Goal: Task Accomplishment & Management: Manage account settings

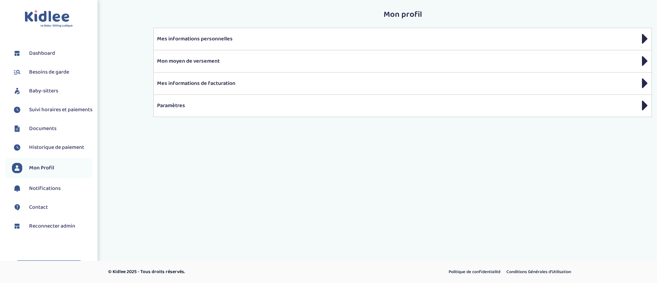
click at [52, 94] on span "Baby-sitters" at bounding box center [43, 91] width 29 height 8
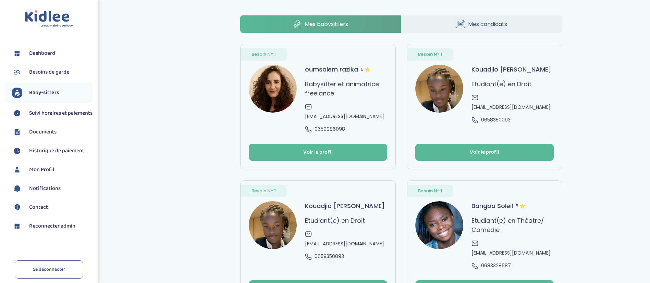
scroll to position [48, 0]
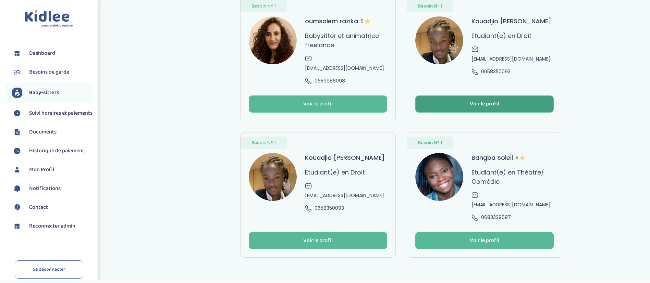
click at [479, 100] on div "Voir le profil" at bounding box center [483, 104] width 29 height 8
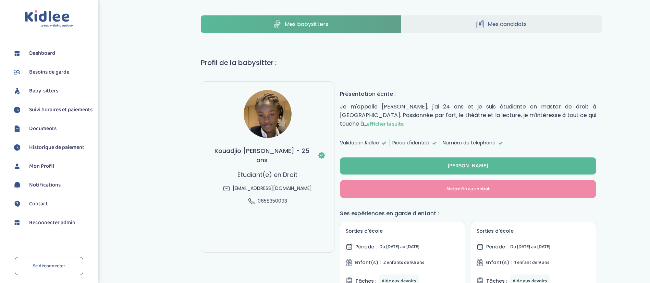
select select "J’ai rencontré un problème avec ce Babysitter"
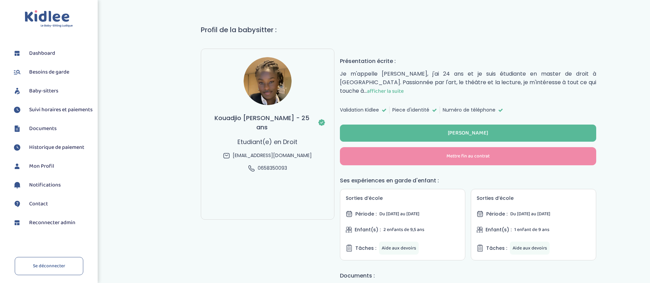
scroll to position [37, 0]
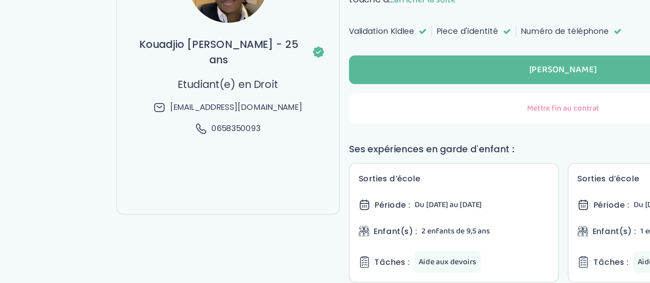
click at [413, 159] on button "Mettre fin au contrat" at bounding box center [468, 152] width 256 height 18
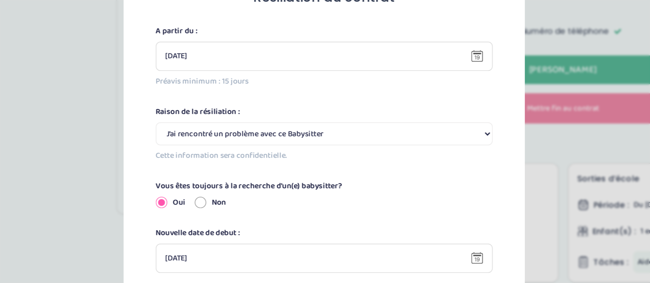
click at [248, 210] on input "Non" at bounding box center [251, 208] width 7 height 7
radio input "true"
radio input "false"
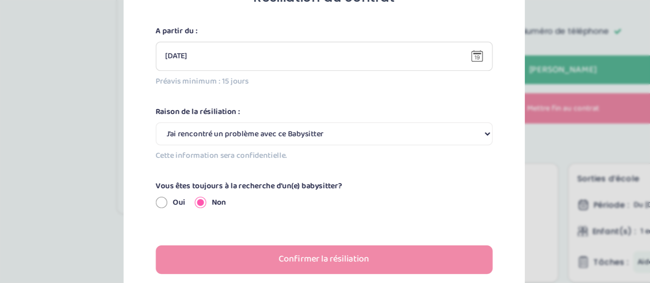
click at [297, 171] on select "Selectionne J’ai rencontré un problème avec ce Babysitter Ce Babysitter ne souh…" at bounding box center [324, 168] width 201 height 14
select select "Incompatibilité d’emploi du temps"
click at [224, 161] on select "Selectionne J’ai rencontré un problème avec ce Babysitter Ce Babysitter ne souh…" at bounding box center [324, 168] width 201 height 14
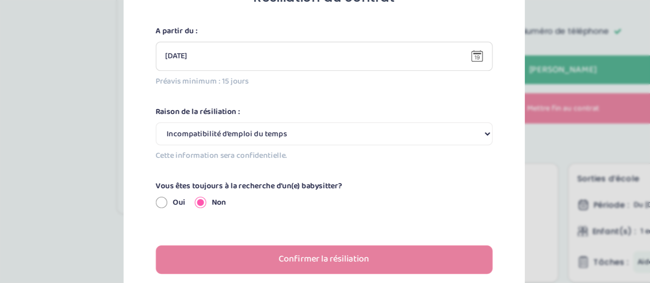
click at [288, 242] on button "Confirmer la résiliation" at bounding box center [324, 242] width 201 height 17
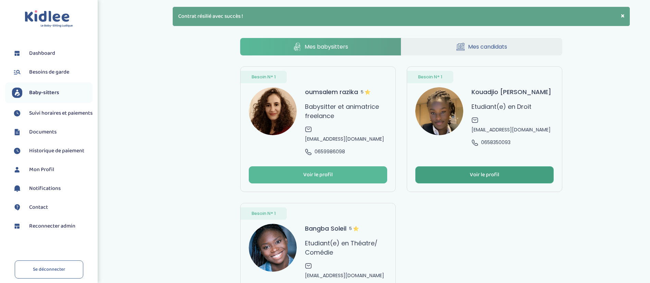
click at [437, 166] on button "Voir le profil" at bounding box center [484, 174] width 138 height 17
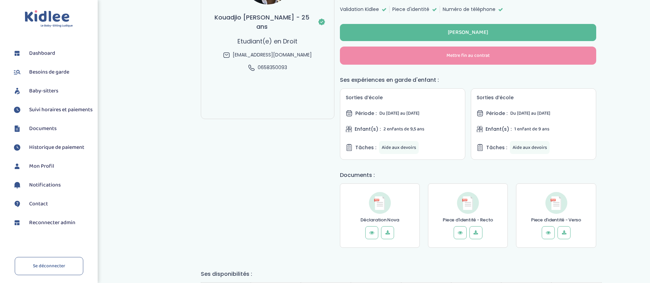
scroll to position [136, 0]
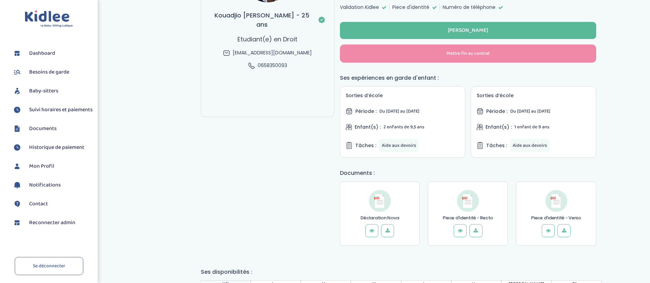
click at [47, 227] on span "Reconnecter admin" at bounding box center [52, 223] width 46 height 8
